Goal: Task Accomplishment & Management: Complete application form

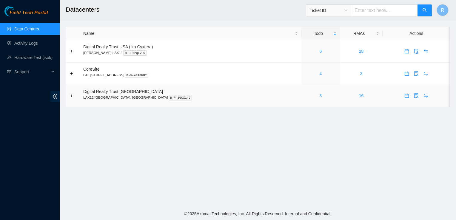
click at [319, 98] on link "3" at bounding box center [320, 95] width 2 height 5
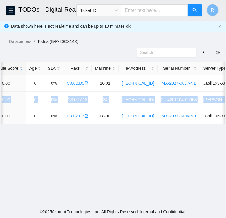
scroll to position [0, 260]
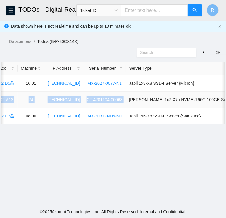
drag, startPoint x: 19, startPoint y: 99, endPoint x: 118, endPoint y: 98, distance: 98.7
click at [118, 98] on tr "B-V-5SBGMFE FABRIC-LAX 40975 Low 0.00 0 0% C3.02.A13 24 [TECHNICAL_ID] CT-42011…" at bounding box center [4, 100] width 526 height 16
copy tr "B-V-5SBGMFE FABRIC-LAX 40975 Low 0.00 0 0% C3.02.A13 24 [TECHNICAL_ID] CT-42011…"
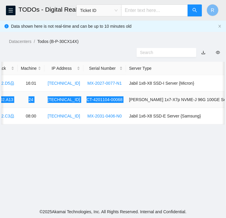
scroll to position [0, 0]
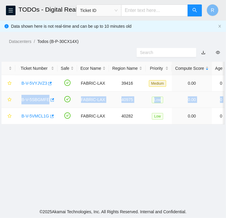
click at [34, 100] on link "B-V-5SBGMFE" at bounding box center [35, 99] width 28 height 5
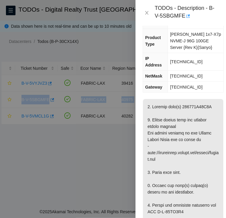
scroll to position [75, 0]
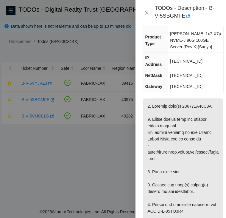
copy p "215133B08F8C"
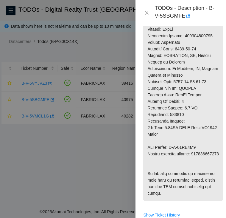
scroll to position [314, 0]
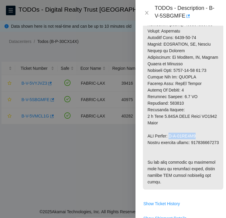
drag, startPoint x: 172, startPoint y: 136, endPoint x: 200, endPoint y: 135, distance: 28.6
click at [200, 135] on p at bounding box center [183, 24] width 81 height 330
copy p "B-W-14IM2S2"
click at [157, 152] on p at bounding box center [183, 24] width 81 height 330
click at [160, 148] on p at bounding box center [183, 24] width 81 height 330
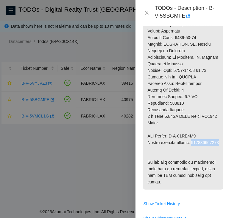
click at [160, 148] on p at bounding box center [183, 24] width 81 height 330
copy p "463470054974"
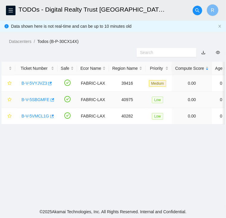
click at [36, 98] on link "B-V-5SBGMFE" at bounding box center [35, 99] width 28 height 5
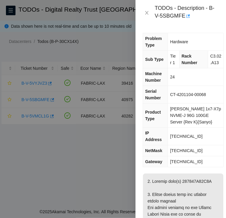
click at [185, 138] on span "[TECHNICAL_ID]" at bounding box center [186, 136] width 33 height 5
copy span "[TECHNICAL_ID]"
click at [185, 150] on span "[TECHNICAL_ID]" at bounding box center [186, 150] width 33 height 5
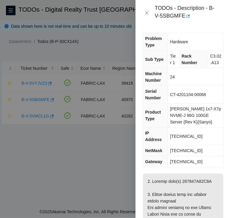
copy span "[TECHNICAL_ID]"
click at [180, 162] on span "[TECHNICAL_ID]" at bounding box center [186, 161] width 33 height 5
copy span "[TECHNICAL_ID]"
drag, startPoint x: 171, startPoint y: 100, endPoint x: 208, endPoint y: 101, distance: 37.0
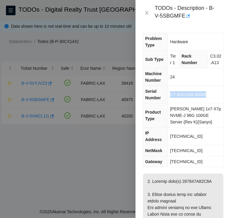
click at [208, 101] on td "CT-4201104-00068" at bounding box center [196, 95] width 56 height 18
copy span "CT-4201104-00068"
drag, startPoint x: 207, startPoint y: 51, endPoint x: 215, endPoint y: 69, distance: 19.7
click at [215, 68] on td "C3.02.A13" at bounding box center [216, 60] width 16 height 18
copy span "C3.02.A13"
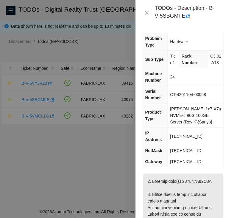
click at [194, 86] on td "24" at bounding box center [196, 77] width 56 height 18
click at [181, 139] on span "[TECHNICAL_ID]" at bounding box center [186, 136] width 33 height 5
copy span "[TECHNICAL_ID]"
click at [191, 151] on span "[TECHNICAL_ID]" at bounding box center [186, 150] width 33 height 5
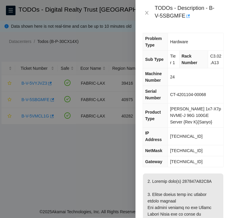
click at [191, 151] on span "[TECHNICAL_ID]" at bounding box center [186, 150] width 33 height 5
copy span "[TECHNICAL_ID]"
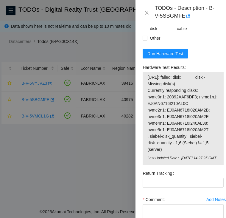
scroll to position [611, 0]
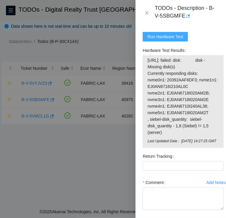
click at [166, 40] on span "Run Hardware Test" at bounding box center [166, 36] width 36 height 7
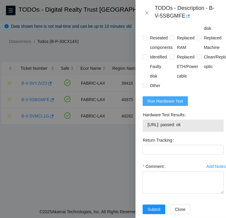
scroll to position [571, 0]
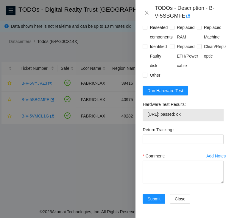
drag, startPoint x: 192, startPoint y: 105, endPoint x: 145, endPoint y: 110, distance: 47.4
click at [145, 110] on div "23.35.16.27: passed: ok" at bounding box center [183, 115] width 81 height 12
copy tbody "23.35.16.27: passed: ok"
click at [159, 161] on textarea "Comment" at bounding box center [183, 172] width 81 height 23
paste textarea "B-V-5SBGMFE FABRIC-LAX Low 0 0% C3.02.A13 24 23.35.16.27 CT-4201104-00068 -Cont…"
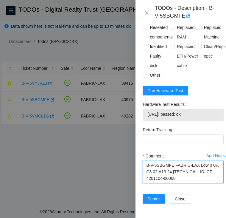
scroll to position [188, 0]
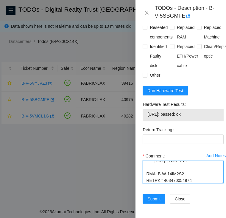
click at [171, 172] on textarea "B-V-5SBGMFE FABRIC-LAX Low 0 0% C3.02.A13 24 23.35.16.27 CT-4201104-00068 -Cont…" at bounding box center [183, 172] width 81 height 23
type textarea "B-V-5SBGMFE FABRIC-LAX Low 0 0% C3.02.A13 24 23.35.16.27 CT-4201104-00068 -Cont…"
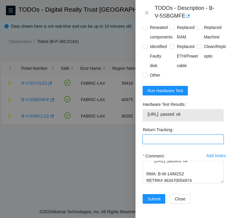
click at [169, 134] on Tracking "Return Tracking" at bounding box center [183, 139] width 81 height 10
paste Tracking "463470054974"
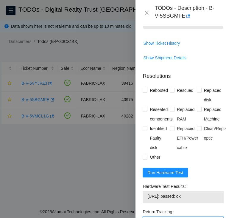
scroll to position [472, 0]
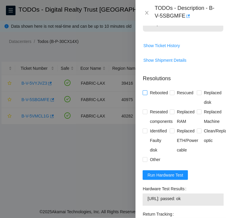
type Tracking "463470054974"
click at [145, 95] on input "Rebooted" at bounding box center [145, 92] width 4 height 4
checkbox input "true"
click at [198, 95] on input "Replaced disk" at bounding box center [199, 92] width 4 height 4
checkbox input "true"
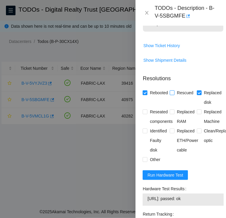
click at [170, 95] on input "Rescued" at bounding box center [172, 92] width 4 height 4
checkbox input "true"
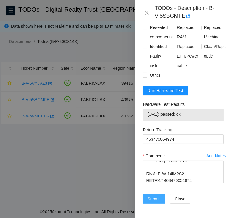
click at [154, 196] on span "Submit" at bounding box center [154, 199] width 13 height 7
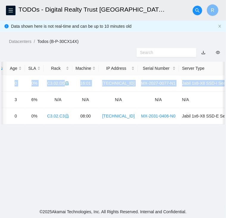
scroll to position [0, 224]
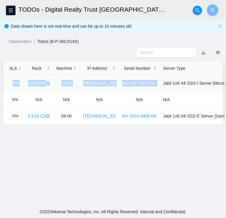
drag, startPoint x: 16, startPoint y: 82, endPoint x: 153, endPoint y: 85, distance: 136.9
click at [153, 85] on tr "B-V-5VYJVZ3 FABRIC-LAX 39416 Medium 0.00 0 0% C3.02.D5 16:01 23.212.111.35 MX-2…" at bounding box center [7, 83] width 461 height 16
copy tr "B-V-5VYJVZ3 FABRIC-LAX 39416 Medium 0.00 0 0% C3.02.D5 16:01 23.212.111.35 MX-2…"
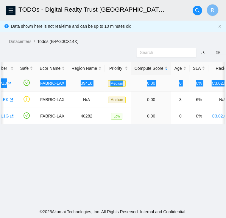
scroll to position [0, 0]
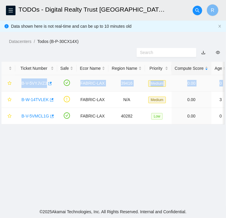
click at [29, 80] on div "B-V-5VYJVZ3" at bounding box center [35, 83] width 35 height 10
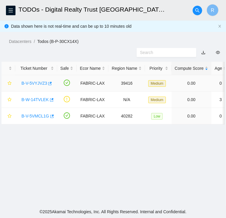
click at [29, 82] on link "B-V-5VYJVZ3" at bounding box center [34, 83] width 26 height 5
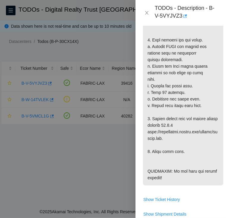
scroll to position [272, 0]
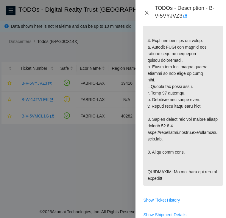
click at [147, 11] on icon "close" at bounding box center [147, 12] width 5 height 5
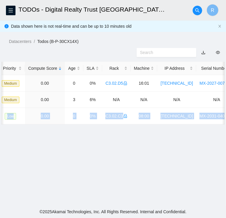
scroll to position [0, 224]
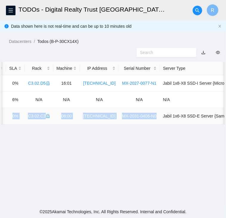
drag, startPoint x: 18, startPoint y: 116, endPoint x: 149, endPoint y: 122, distance: 131.1
click at [149, 122] on tr "B-V-5VMCL1G FABRIC-LAX 40282 Low 0.00 0 0% C3.02.C3 08:00 23.45.44.18 MX-2031-0…" at bounding box center [7, 116] width 461 height 16
copy tr "B-V-5VMCL1G FABRIC-LAX 40282 Low 0.00 0 0% C3.02.C3 08:00 23.45.44.18 MX-2031-0…"
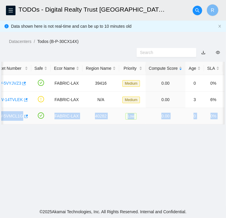
scroll to position [0, 0]
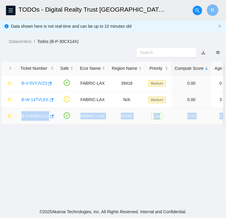
click at [35, 117] on link "B-V-5VMCL1G" at bounding box center [35, 116] width 28 height 5
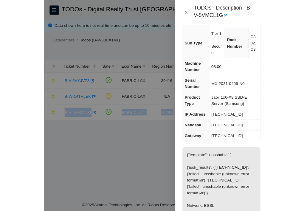
scroll to position [21, 0]
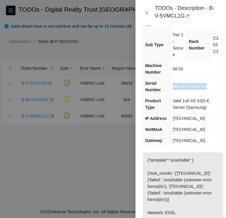
drag, startPoint x: 173, startPoint y: 86, endPoint x: 214, endPoint y: 88, distance: 41.2
click at [214, 88] on td "MX-2031-0406-N0" at bounding box center [197, 87] width 53 height 18
drag, startPoint x: 196, startPoint y: 117, endPoint x: 173, endPoint y: 120, distance: 22.8
click at [173, 120] on td "[TECHNICAL_ID]" at bounding box center [197, 118] width 53 height 11
click at [146, 14] on icon "close" at bounding box center [147, 13] width 3 height 4
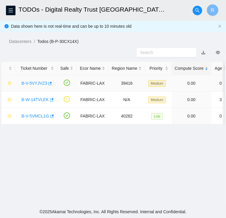
click at [34, 83] on link "B-V-5VYJVZ3" at bounding box center [34, 83] width 26 height 5
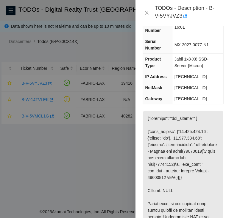
scroll to position [51, 0]
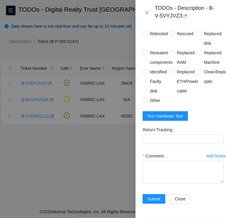
scroll to position [496, 0]
click at [170, 119] on span "Run Hardware Test" at bounding box center [166, 116] width 36 height 7
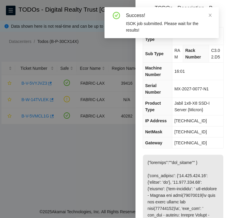
scroll to position [0, 0]
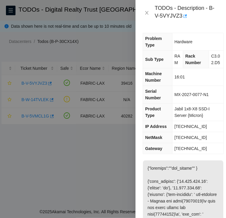
click at [188, 129] on span "[TECHNICAL_ID]" at bounding box center [191, 126] width 33 height 5
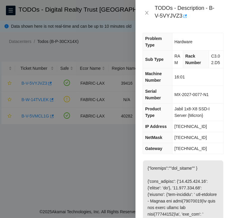
click at [190, 140] on span "255.255.255.128" at bounding box center [191, 137] width 33 height 5
click at [184, 151] on span "23.212.111.1" at bounding box center [191, 148] width 33 height 5
drag, startPoint x: 174, startPoint y: 101, endPoint x: 214, endPoint y: 100, distance: 39.7
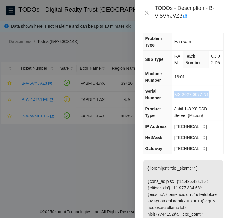
click at [214, 100] on td "MX-2027-0077-N1" at bounding box center [197, 95] width 51 height 18
drag, startPoint x: 208, startPoint y: 53, endPoint x: 213, endPoint y: 72, distance: 19.7
click at [213, 68] on td "C3.02.D5" at bounding box center [216, 60] width 15 height 18
drag, startPoint x: 183, startPoint y: 83, endPoint x: 174, endPoint y: 83, distance: 9.2
click at [175, 79] on span "16:01" at bounding box center [180, 77] width 10 height 5
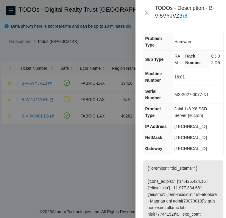
click at [179, 129] on span "[TECHNICAL_ID]" at bounding box center [191, 126] width 33 height 5
click at [197, 140] on span "255.255.255.128" at bounding box center [191, 137] width 33 height 5
drag, startPoint x: 206, startPoint y: 141, endPoint x: 181, endPoint y: 155, distance: 28.2
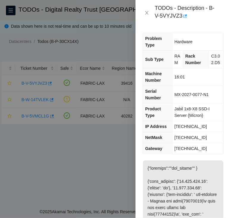
click at [181, 151] on span "23.212.111.1" at bounding box center [191, 148] width 33 height 5
click at [184, 140] on span "255.255.255.128" at bounding box center [191, 137] width 33 height 5
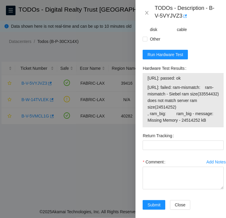
scroll to position [546, 0]
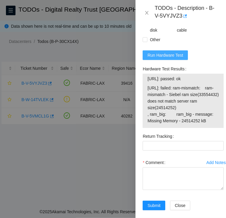
click at [177, 58] on span "Run Hardware Test" at bounding box center [166, 55] width 36 height 7
click at [222, 132] on div "Hardware Test Results 23.212.111.34: passed: ok 23.212.111.35: failed: ram-mism…" at bounding box center [183, 97] width 86 height 67
click at [27, 174] on div at bounding box center [113, 109] width 226 height 218
click at [146, 13] on icon "close" at bounding box center [147, 12] width 5 height 5
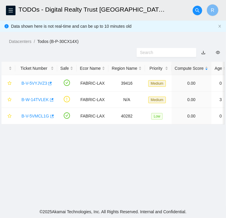
scroll to position [119, 0]
click at [34, 117] on link "B-V-5VMCL1G" at bounding box center [35, 116] width 28 height 5
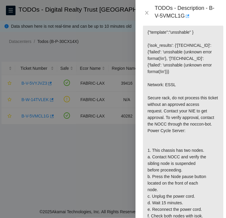
scroll to position [0, 0]
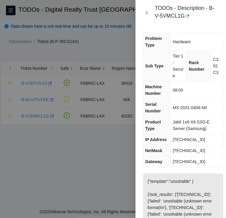
drag, startPoint x: 35, startPoint y: 160, endPoint x: 143, endPoint y: 156, distance: 107.4
click at [35, 160] on div at bounding box center [113, 109] width 226 height 218
click at [148, 10] on button "Close" at bounding box center [147, 13] width 8 height 6
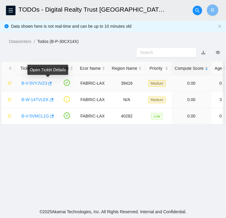
click at [38, 82] on body "FTP Data Centers Activity Logs Hardware Test (isok) Support TODOs - Digital Rea…" at bounding box center [113, 109] width 226 height 218
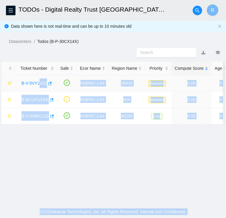
drag, startPoint x: 38, startPoint y: 82, endPoint x: 31, endPoint y: 84, distance: 7.7
click at [31, 84] on link "B-V-5VYJVZ3" at bounding box center [34, 83] width 26 height 5
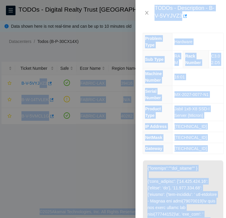
click at [181, 132] on td "[TECHNICAL_ID]" at bounding box center [197, 126] width 51 height 11
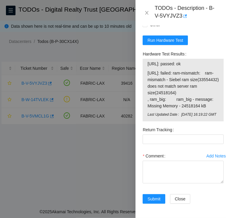
scroll to position [601, 0]
click at [149, 161] on textarea "Comment" at bounding box center [183, 172] width 81 height 23
paste textarea "B-V-5VYJVZ3 FABRIC-LAX Medium 0 0% C3.02.D5 16:01 23.212.111.35 MX-2027-0077-N1…"
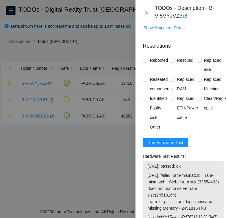
scroll to position [458, 0]
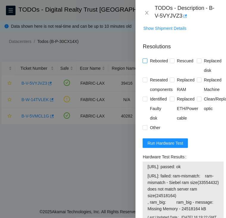
type textarea "B-V-5VYJVZ3 FABRIC-LAX Medium 0 0% C3.02.D5 16:01 23.212.111.35 MX-2027-0077-N1…"
click at [145, 63] on input "Rebooted" at bounding box center [145, 60] width 4 height 4
checkbox input "true"
click at [171, 63] on input "Rescued" at bounding box center [172, 60] width 4 height 4
checkbox input "true"
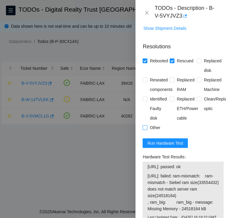
click at [145, 129] on input "Other" at bounding box center [145, 127] width 4 height 4
checkbox input "true"
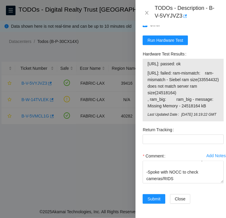
scroll to position [601, 0]
click at [157, 196] on span "Submit" at bounding box center [154, 199] width 13 height 7
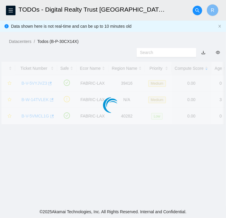
scroll to position [160, 0]
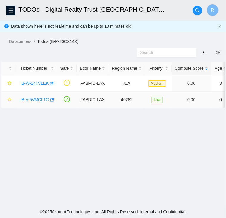
drag, startPoint x: 30, startPoint y: 99, endPoint x: 104, endPoint y: 160, distance: 95.6
click at [30, 99] on link "B-V-5VMCL1G" at bounding box center [35, 99] width 28 height 5
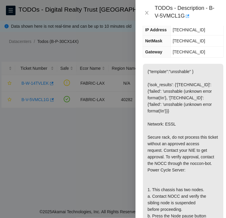
scroll to position [0, 0]
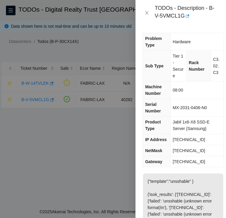
click at [178, 139] on span "[TECHNICAL_ID]" at bounding box center [189, 139] width 33 height 5
click at [185, 151] on span "255.255.255.128" at bounding box center [189, 150] width 33 height 5
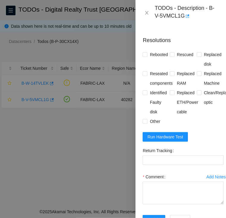
scroll to position [475, 0]
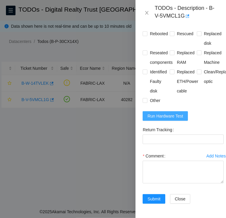
click at [174, 119] on span "Run Hardware Test" at bounding box center [166, 116] width 36 height 7
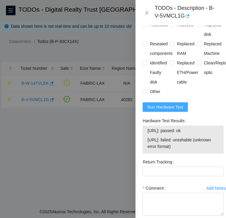
click at [180, 110] on span "Run Hardware Test" at bounding box center [166, 107] width 36 height 7
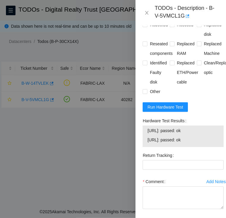
drag, startPoint x: 190, startPoint y: 160, endPoint x: 141, endPoint y: 149, distance: 50.9
click at [141, 149] on div "Hardware Test Results 23.45.44.18: passed: ok 23.45.44.19: passed: ok" at bounding box center [183, 133] width 86 height 35
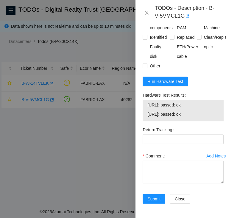
scroll to position [528, 0]
click at [151, 161] on textarea "Comment" at bounding box center [183, 172] width 81 height 23
paste textarea "B-V-5VMCL1G FABRIC-LAX Low 0 0% C3.02.C3 08:00 23.45.44.18 MX-2031-0406-N0 -Acc…"
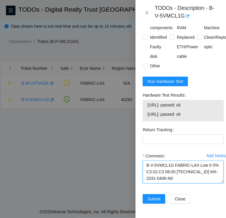
scroll to position [136, 0]
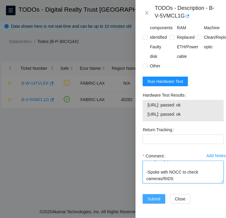
type textarea "B-V-5VMCL1G FABRIC-LAX Low 0 0% C3.02.C3 08:00 23.45.44.18 MX-2031-0406-N0 -Acc…"
click at [149, 196] on span "Submit" at bounding box center [154, 199] width 13 height 7
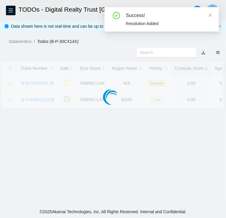
scroll to position [160, 0]
